Goal: Check status: Check status

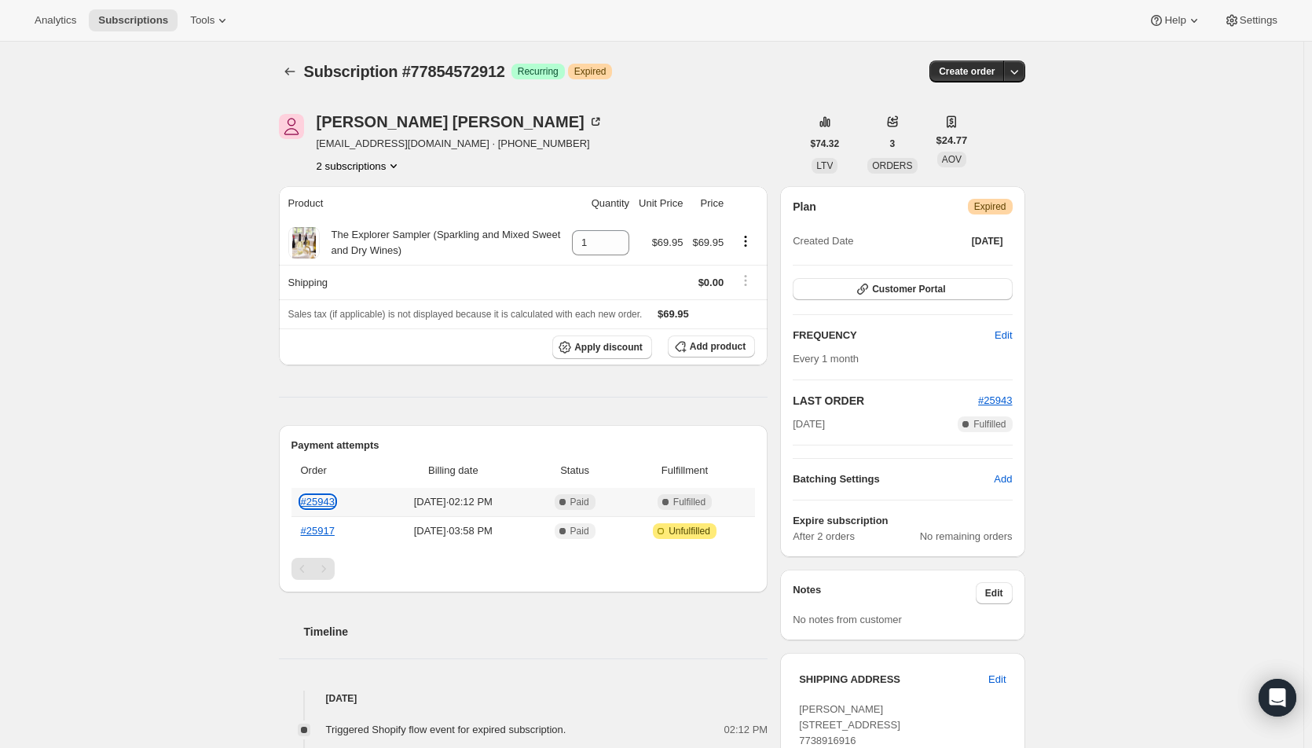
click at [318, 505] on link "#25943" at bounding box center [318, 502] width 34 height 12
click at [321, 503] on link "#25944" at bounding box center [318, 502] width 34 height 12
click at [325, 503] on link "#25945" at bounding box center [318, 502] width 34 height 12
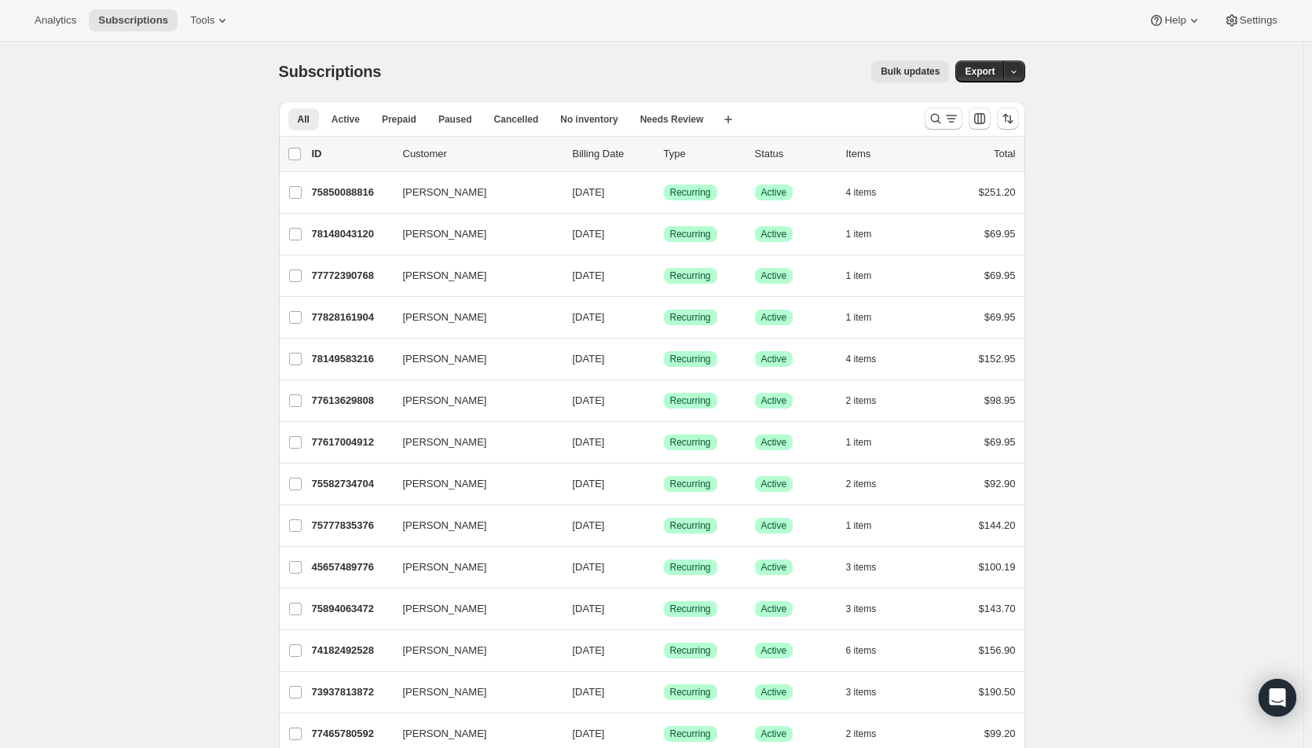
click at [937, 113] on icon "Search and filter results" at bounding box center [936, 119] width 16 height 16
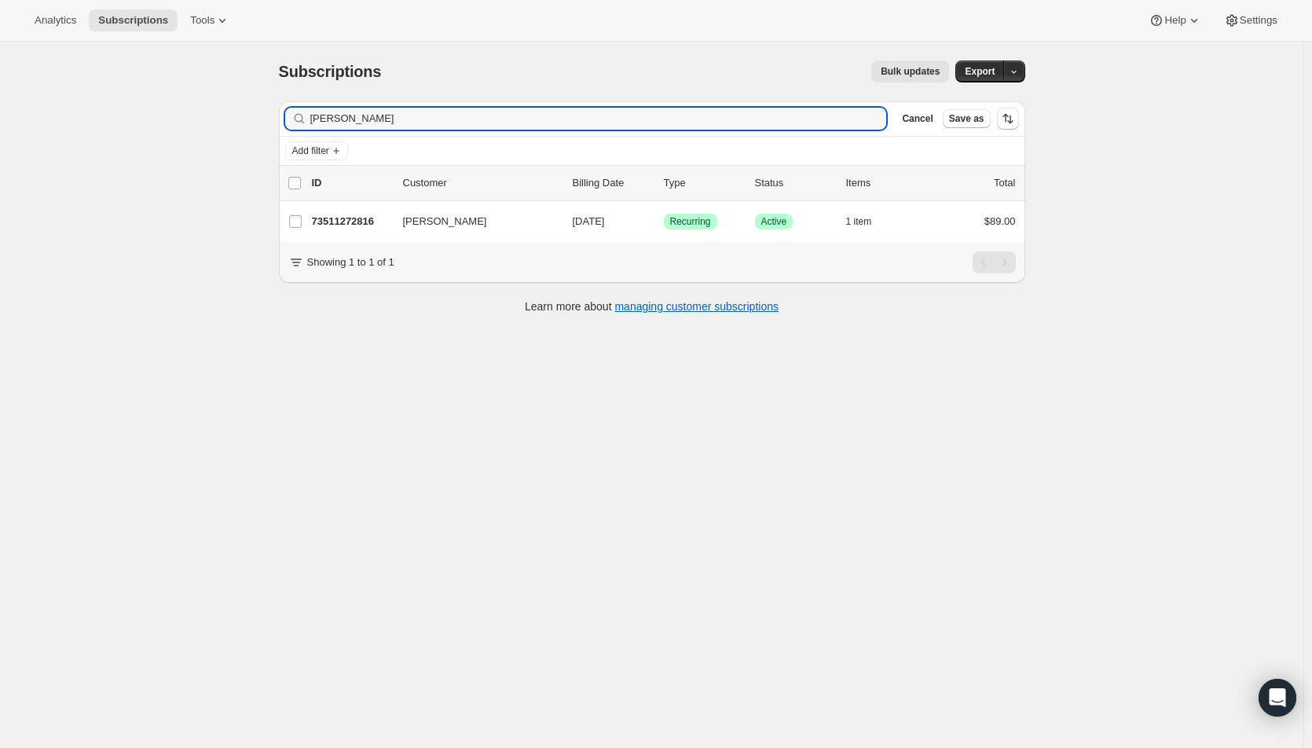
type input "britney f"
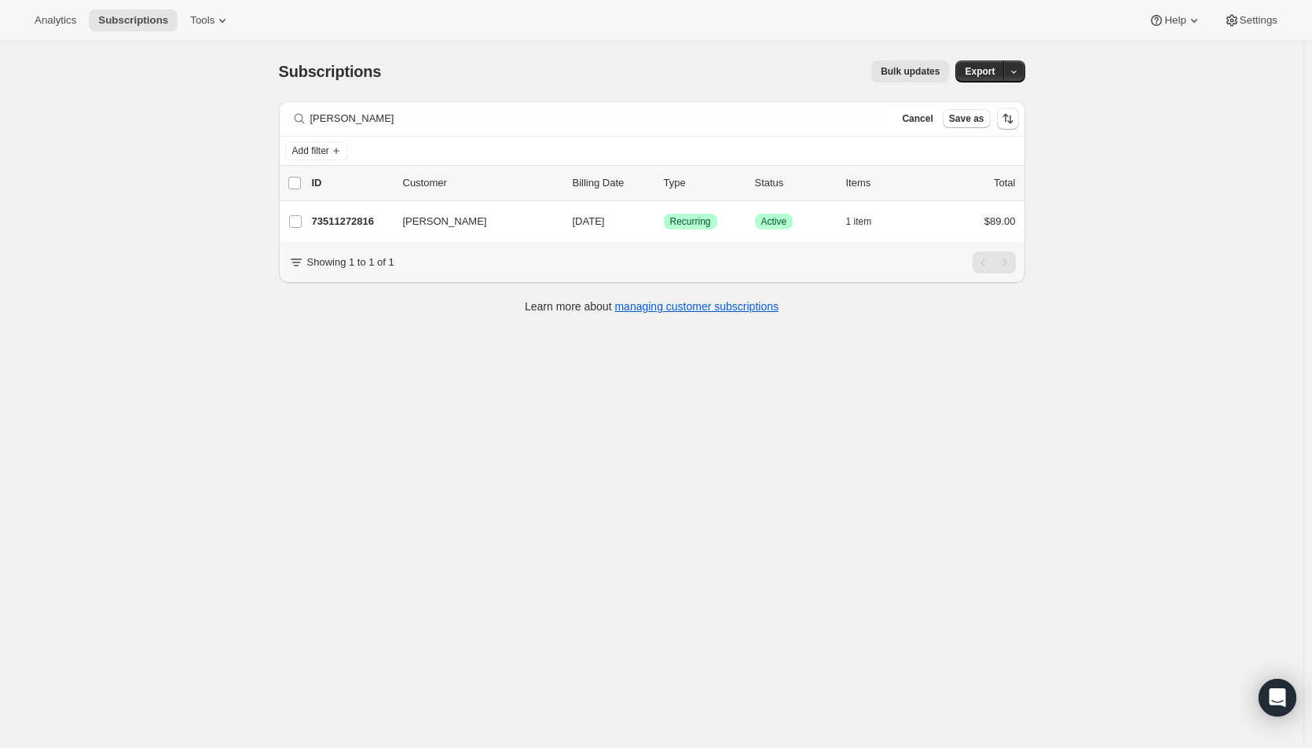
click at [605, 223] on span "09/01/2025" at bounding box center [589, 221] width 32 height 12
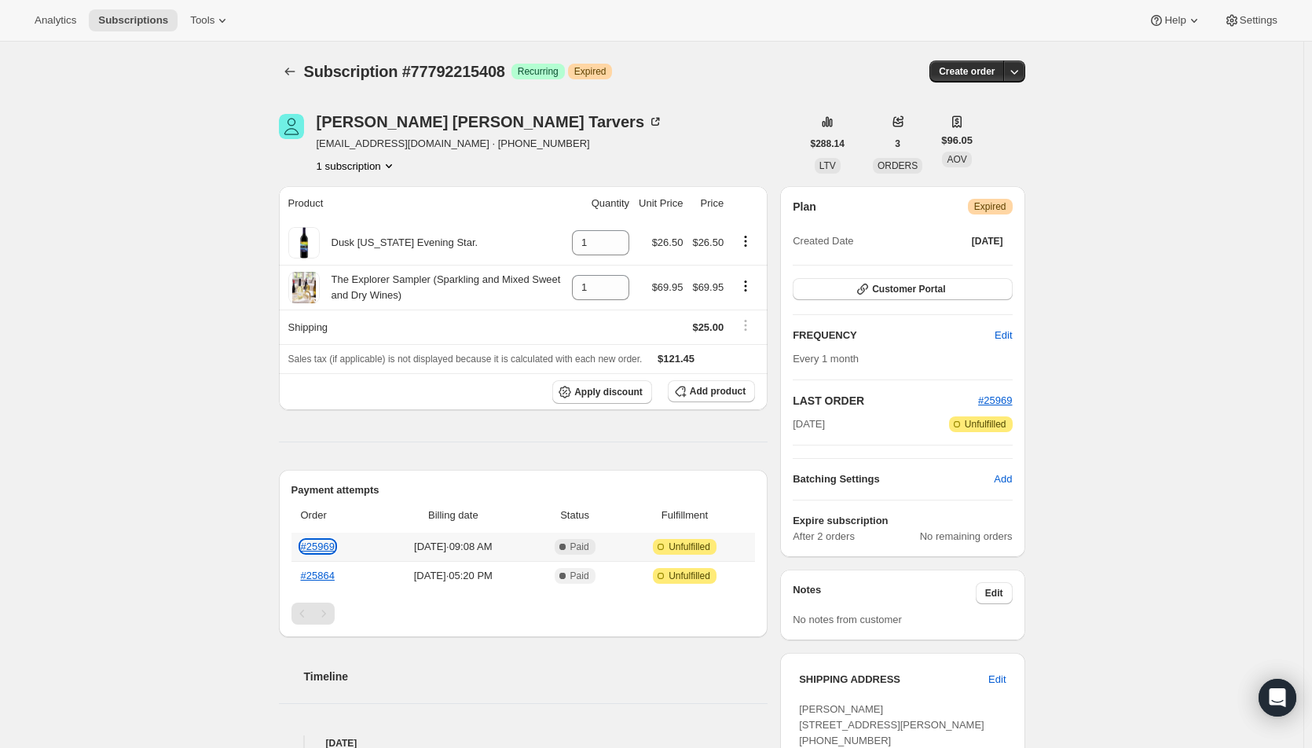
click at [322, 546] on link "#25969" at bounding box center [318, 547] width 34 height 12
